Goal: Task Accomplishment & Management: Use online tool/utility

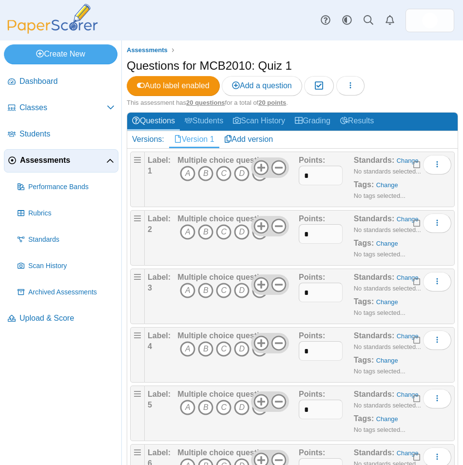
drag, startPoint x: 208, startPoint y: 178, endPoint x: 207, endPoint y: 188, distance: 10.3
click at [208, 178] on icon "B" at bounding box center [206, 174] width 16 height 16
click at [207, 232] on icon "B" at bounding box center [206, 232] width 16 height 16
click at [188, 296] on icon "A" at bounding box center [188, 291] width 16 height 16
click at [223, 353] on icon "C" at bounding box center [224, 350] width 16 height 16
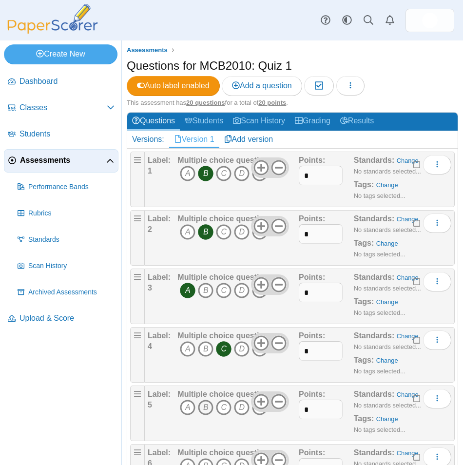
click at [208, 411] on icon "B" at bounding box center [206, 408] width 16 height 16
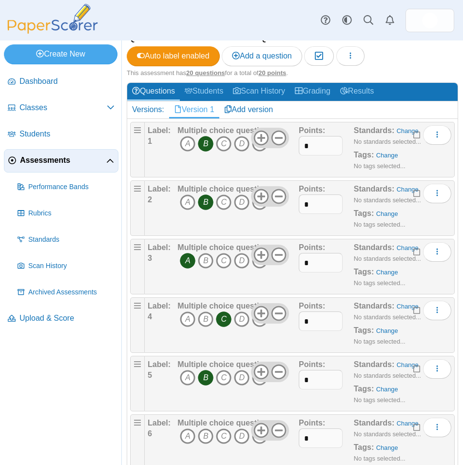
scroll to position [49, 0]
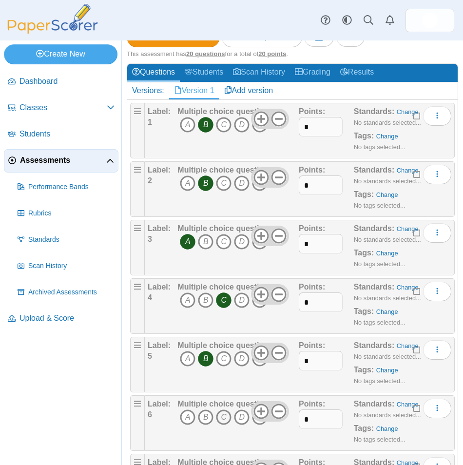
click at [223, 417] on icon "C" at bounding box center [224, 418] width 16 height 16
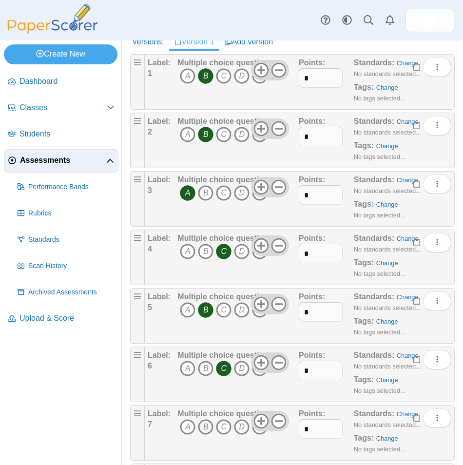
click at [202, 427] on icon "B" at bounding box center [206, 428] width 16 height 16
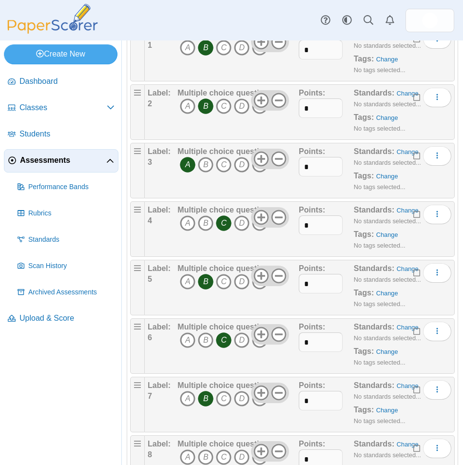
scroll to position [146, 0]
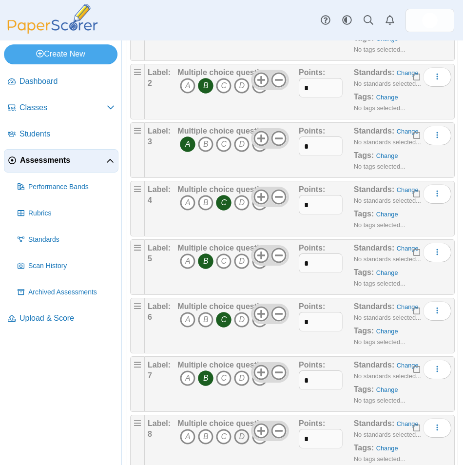
click at [242, 441] on icon "D" at bounding box center [242, 437] width 16 height 16
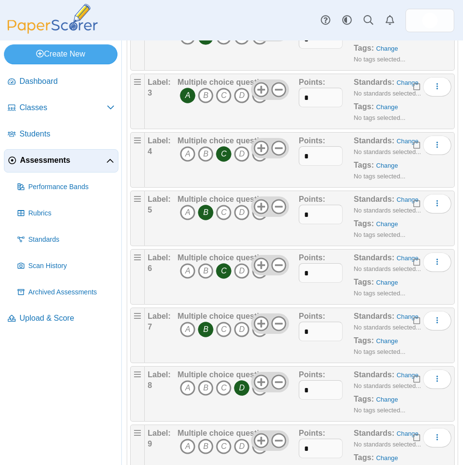
scroll to position [244, 0]
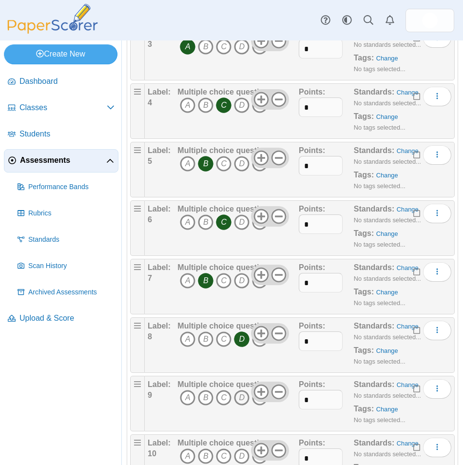
click at [240, 399] on icon "D" at bounding box center [242, 398] width 16 height 16
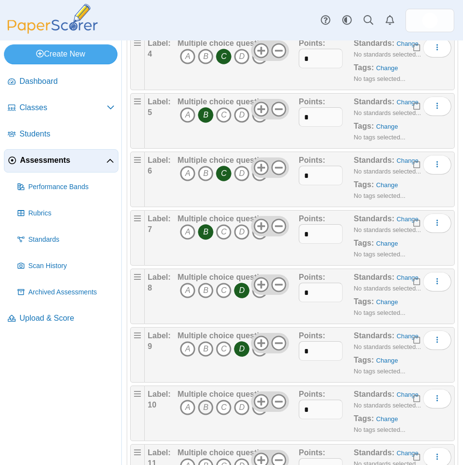
click at [210, 408] on icon "B" at bounding box center [206, 408] width 16 height 16
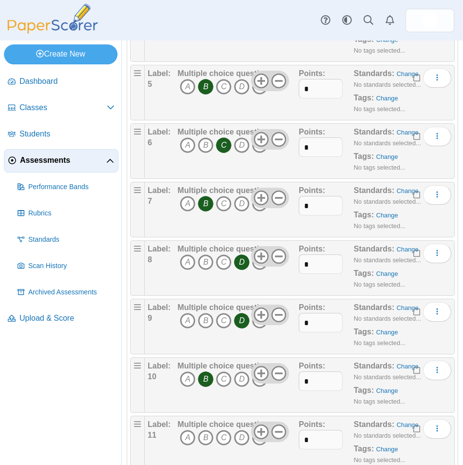
scroll to position [342, 0]
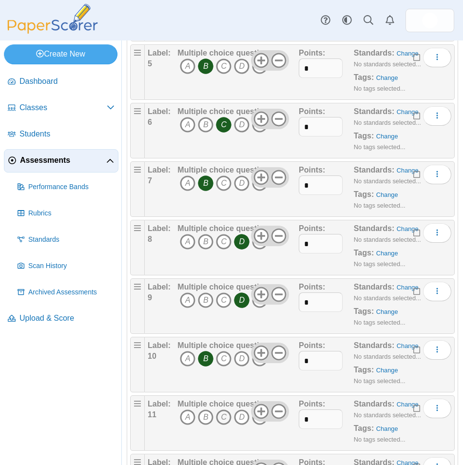
click at [226, 419] on icon "C" at bounding box center [224, 418] width 16 height 16
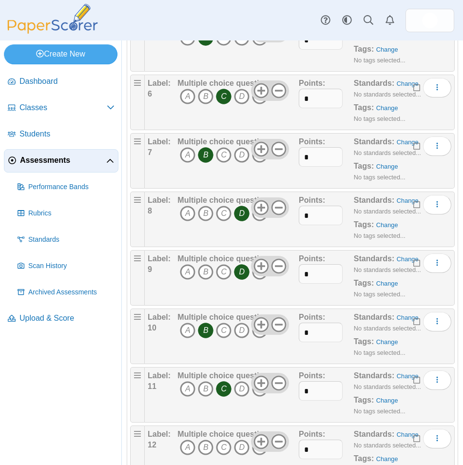
scroll to position [390, 0]
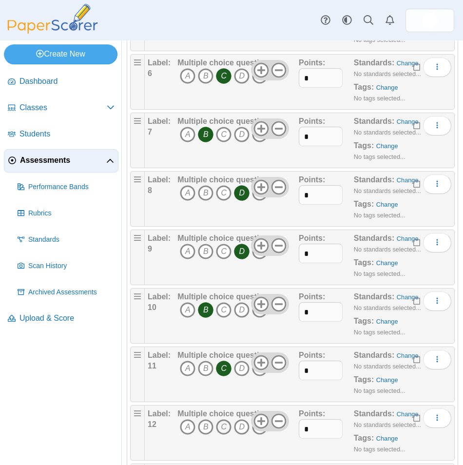
click at [225, 426] on icon "C" at bounding box center [224, 428] width 16 height 16
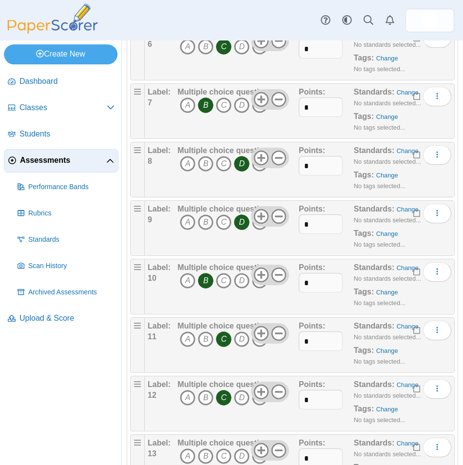
scroll to position [488, 0]
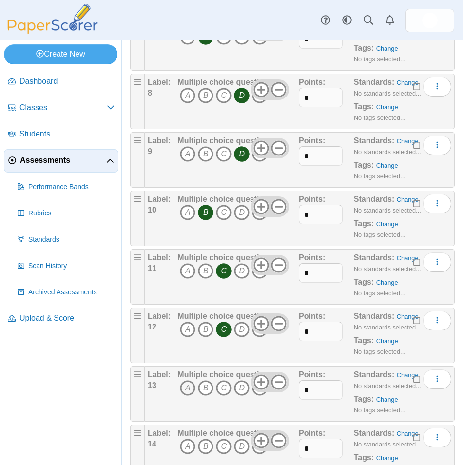
click at [189, 392] on icon "A" at bounding box center [188, 389] width 16 height 16
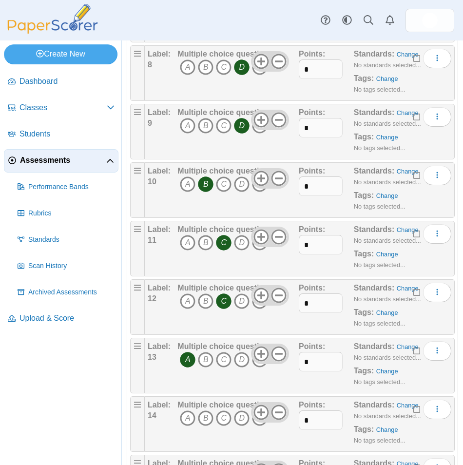
scroll to position [537, 0]
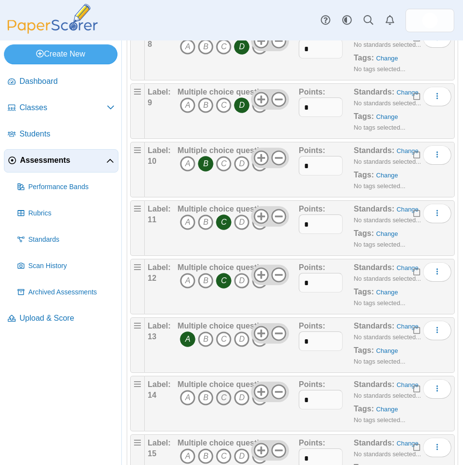
click at [226, 401] on icon "C" at bounding box center [224, 398] width 16 height 16
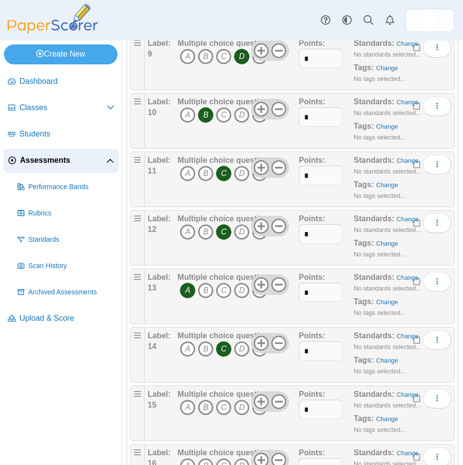
click at [208, 413] on icon "B" at bounding box center [206, 408] width 16 height 16
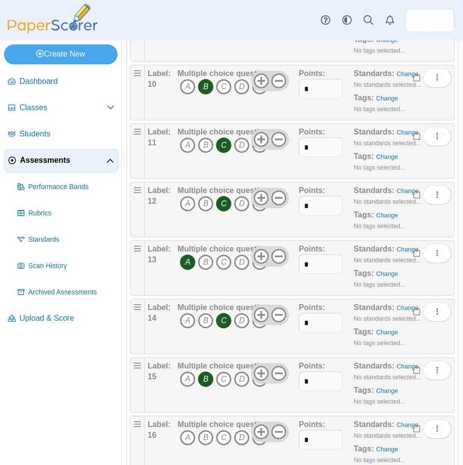
scroll to position [683, 0]
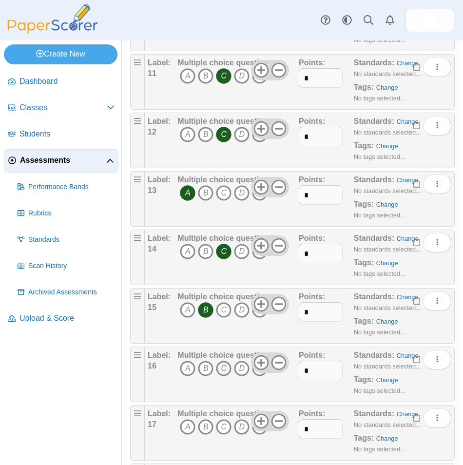
click at [224, 374] on icon "C" at bounding box center [224, 369] width 16 height 16
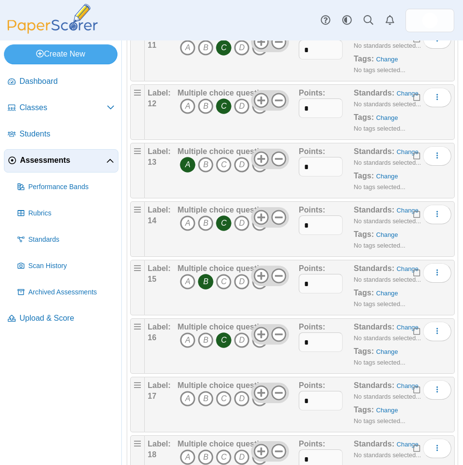
scroll to position [732, 0]
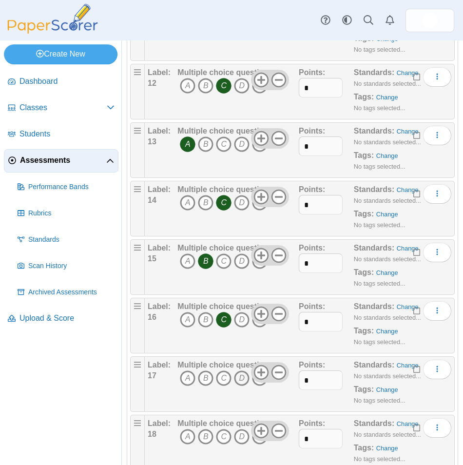
click at [241, 382] on icon "D" at bounding box center [242, 379] width 16 height 16
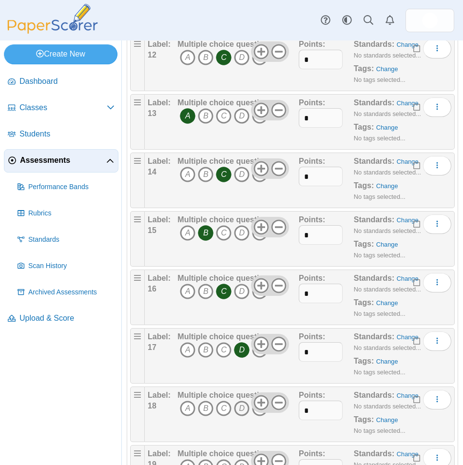
scroll to position [781, 0]
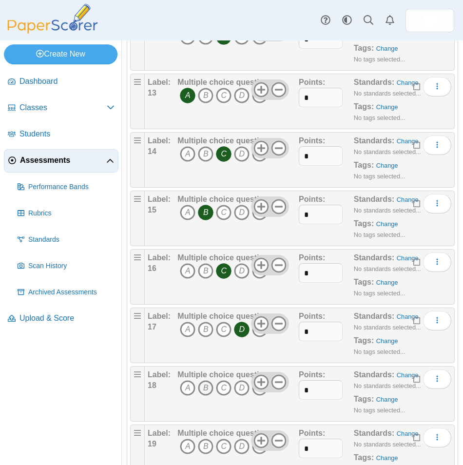
click at [207, 389] on icon "B" at bounding box center [206, 389] width 16 height 16
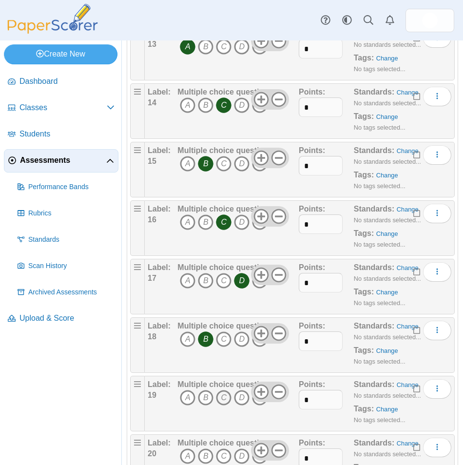
click at [223, 400] on icon "C" at bounding box center [224, 398] width 16 height 16
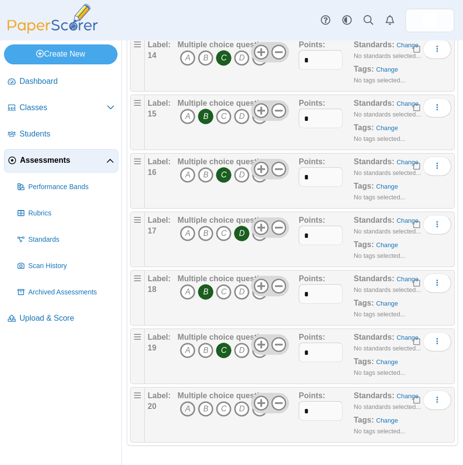
click at [191, 412] on icon "A" at bounding box center [188, 410] width 16 height 16
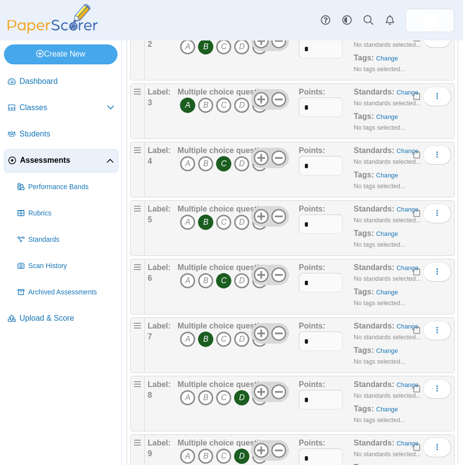
scroll to position [0, 0]
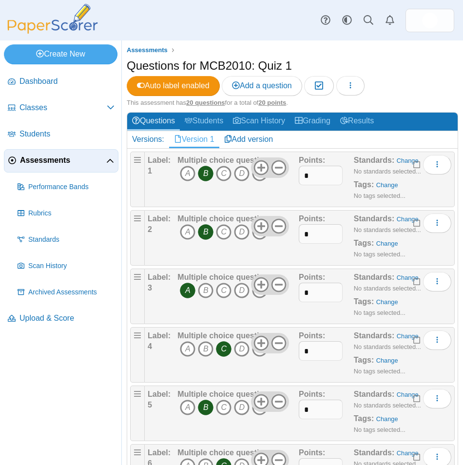
click at [413, 68] on div "Questions for MCB2010: Quiz 1 Auto label enabled Add a question Moderation 0 Lo…" at bounding box center [293, 78] width 332 height 41
click at [57, 159] on span "Assessments" at bounding box center [63, 160] width 86 height 11
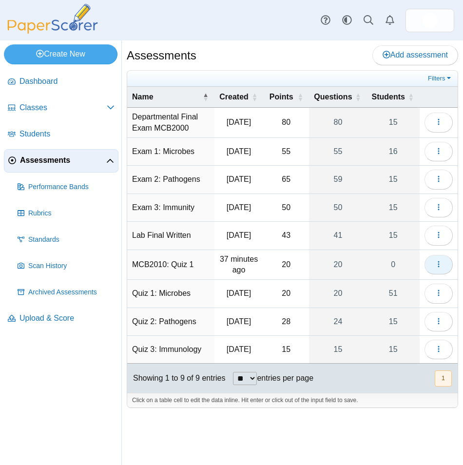
click at [447, 275] on button "button" at bounding box center [439, 265] width 28 height 20
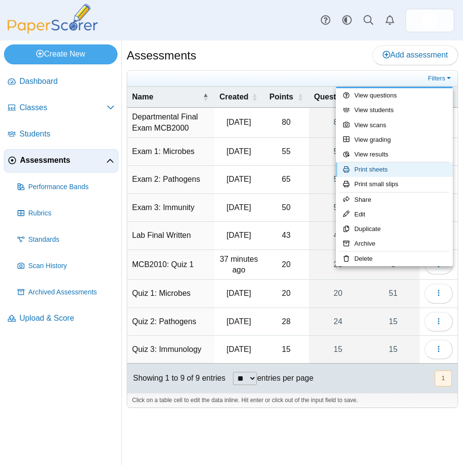
click at [402, 168] on link "Print sheets" at bounding box center [394, 169] width 117 height 15
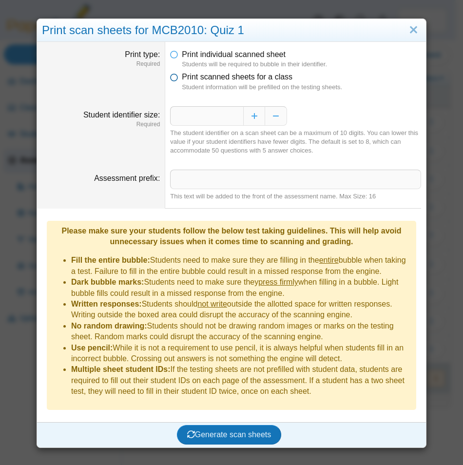
click at [172, 76] on icon at bounding box center [174, 75] width 8 height 7
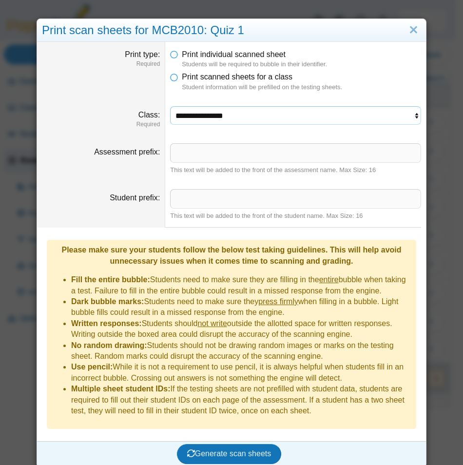
click at [262, 109] on select "**********" at bounding box center [295, 115] width 251 height 19
select select "**********"
click at [170, 106] on select "**********" at bounding box center [295, 115] width 251 height 19
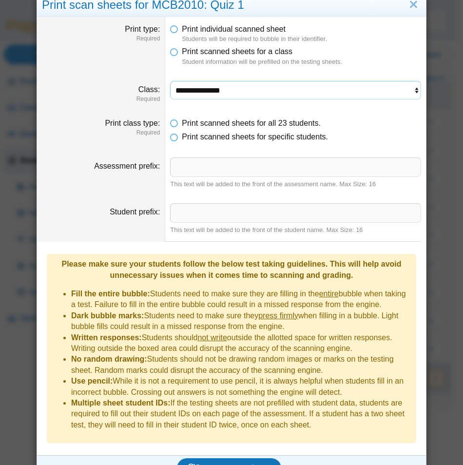
scroll to position [31, 0]
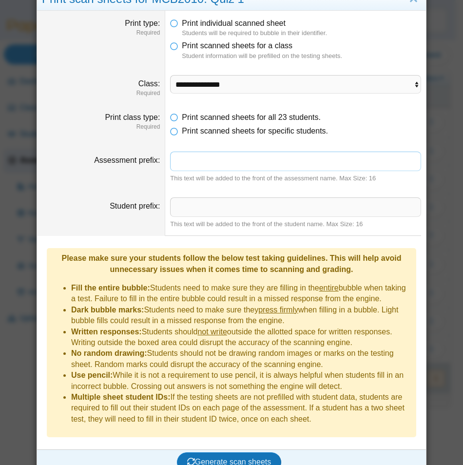
click at [232, 165] on input "Assessment prefix" at bounding box center [295, 162] width 251 height 20
type input "****"
click at [221, 191] on dd "This text will be added to the front of the student name. Max Size: 16" at bounding box center [295, 213] width 261 height 46
click at [220, 201] on input "Student prefix" at bounding box center [295, 208] width 251 height 20
type input "***"
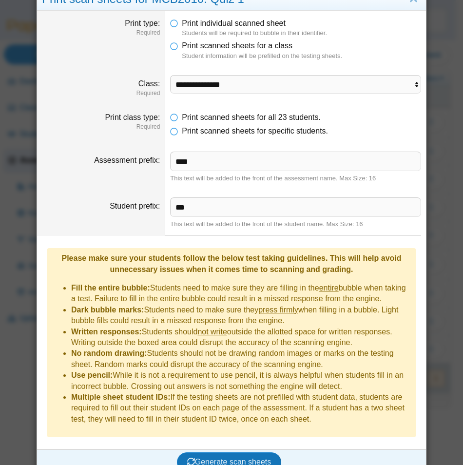
click at [99, 206] on div "Student prefix" at bounding box center [101, 206] width 118 height 11
click at [242, 458] on span "Generate scan sheets" at bounding box center [229, 462] width 84 height 8
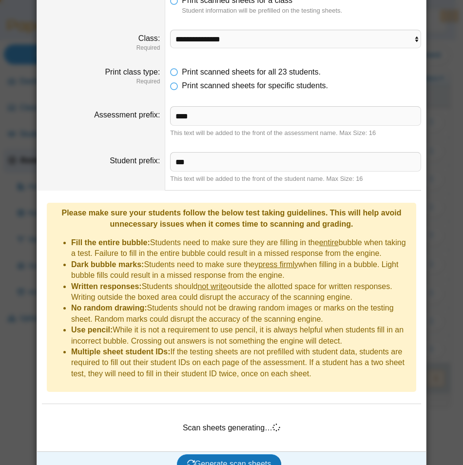
scroll to position [79, 0]
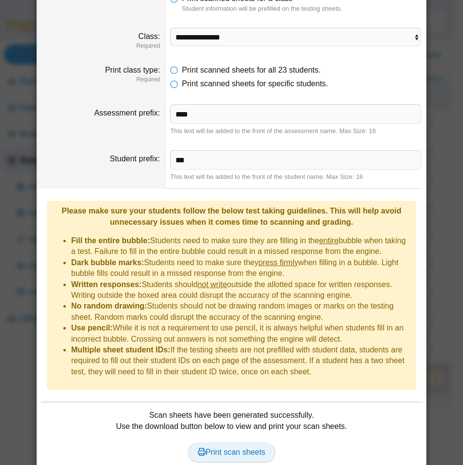
click at [243, 448] on span "Print scan sheets" at bounding box center [232, 452] width 68 height 8
